Goal: Task Accomplishment & Management: Manage account settings

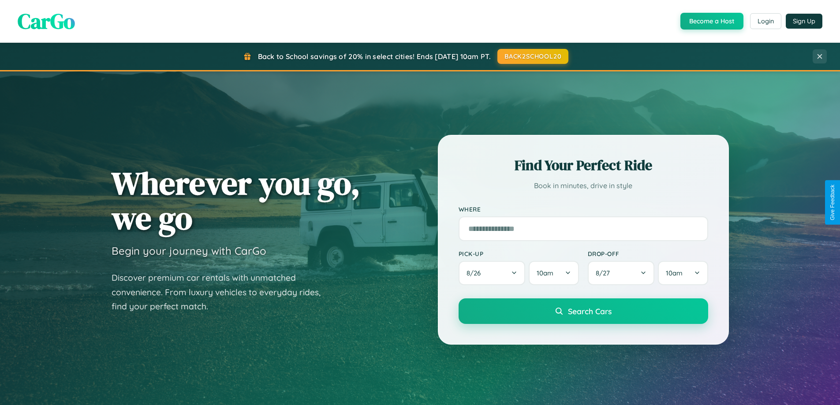
scroll to position [607, 0]
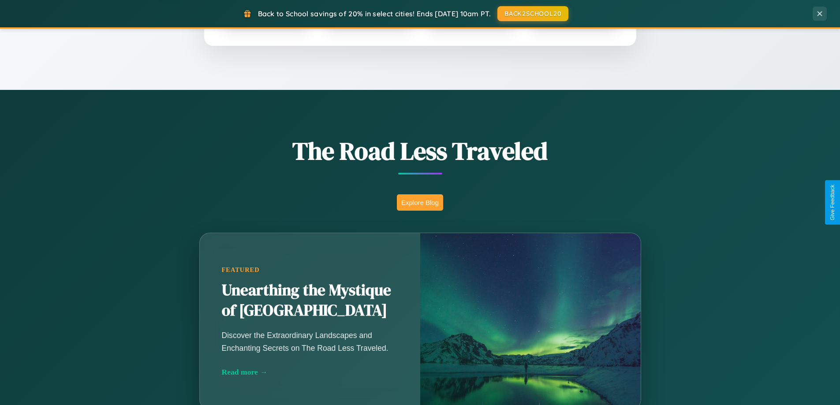
click at [420, 202] on button "Explore Blog" at bounding box center [420, 202] width 46 height 16
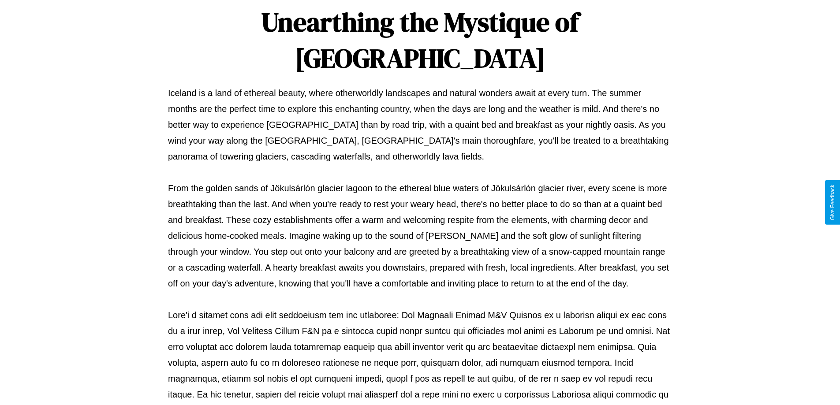
scroll to position [285, 0]
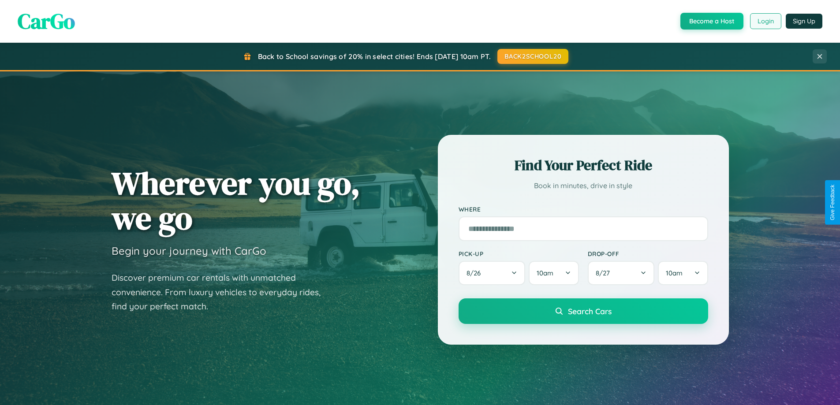
click at [765, 21] on button "Login" at bounding box center [765, 21] width 31 height 16
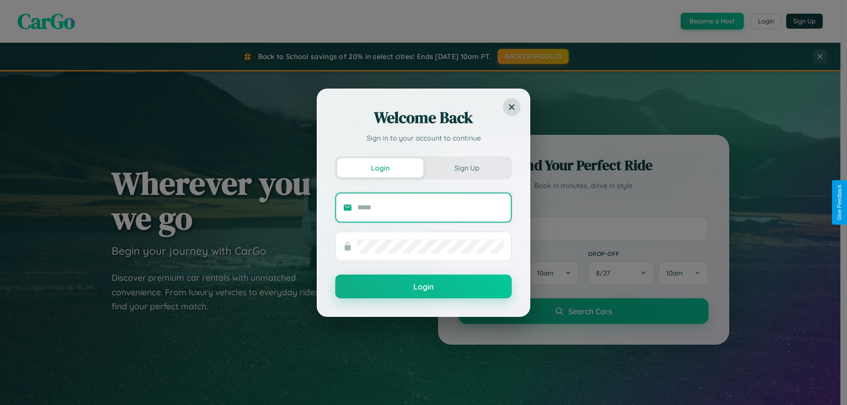
click at [430, 207] on input "text" at bounding box center [430, 208] width 146 height 14
type input "**********"
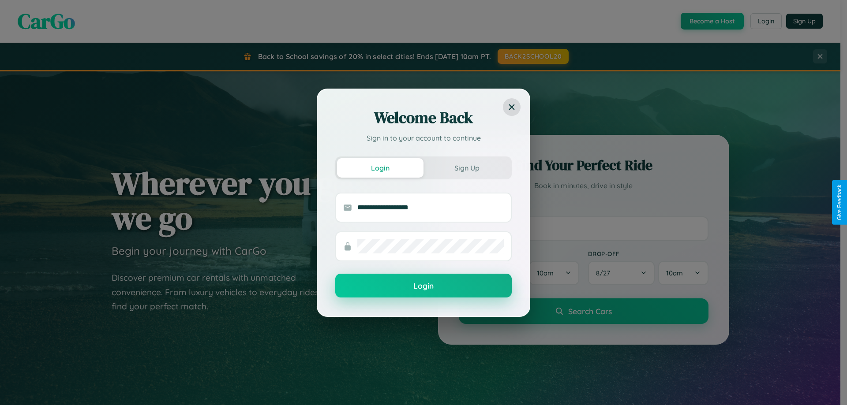
click at [423, 286] on button "Login" at bounding box center [423, 286] width 176 height 24
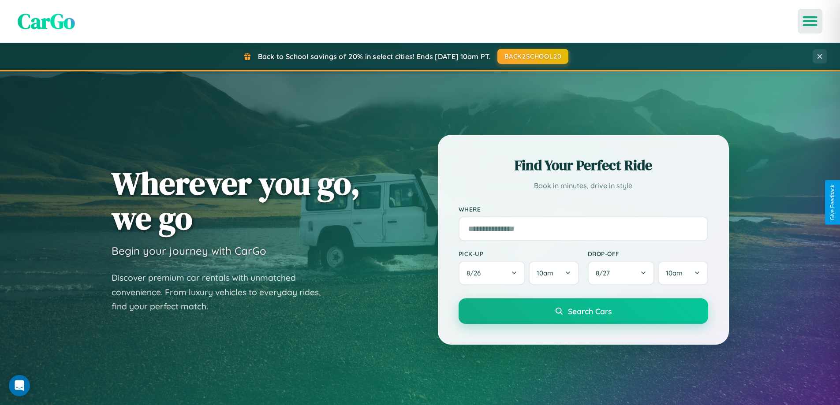
click at [810, 21] on icon "Open menu" at bounding box center [810, 21] width 13 height 8
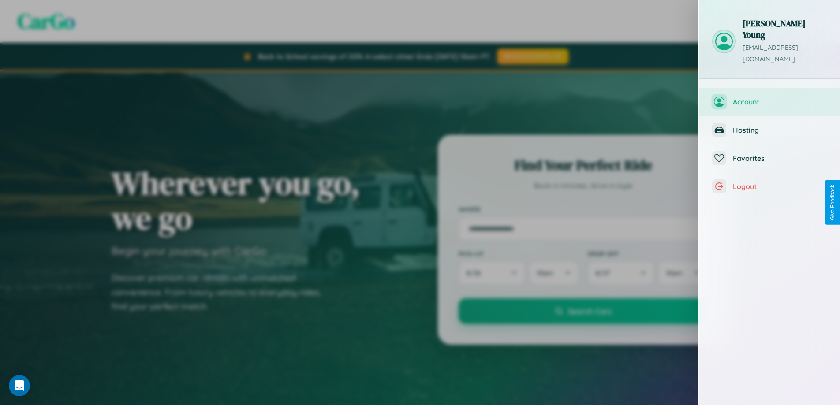
click at [769, 97] on span "Account" at bounding box center [780, 101] width 94 height 9
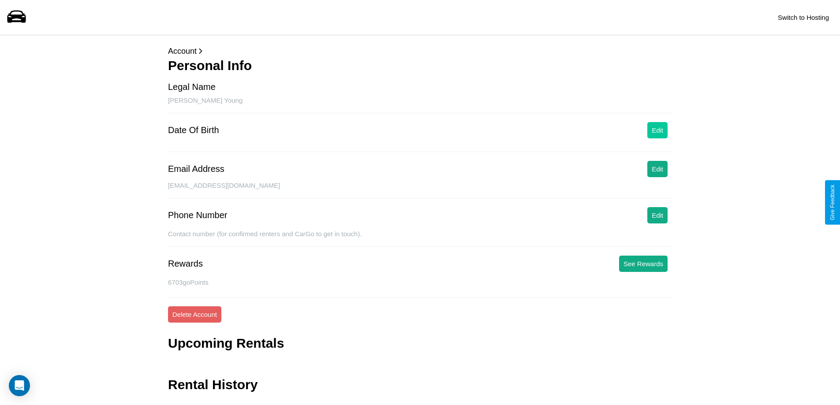
click at [657, 130] on button "Edit" at bounding box center [657, 130] width 20 height 16
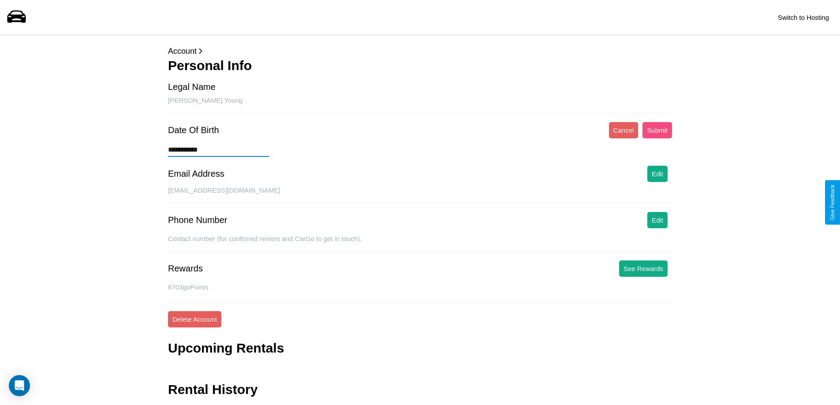
type input "**********"
click at [657, 130] on button "Submit" at bounding box center [657, 130] width 30 height 16
